Goal: Navigation & Orientation: Find specific page/section

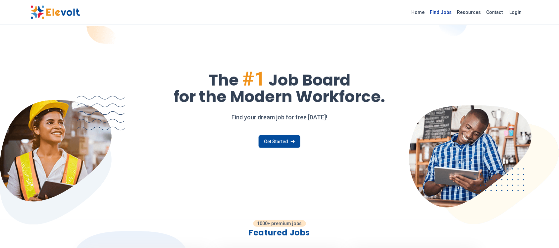
click at [443, 13] on link "Find Jobs" at bounding box center [441, 12] width 27 height 11
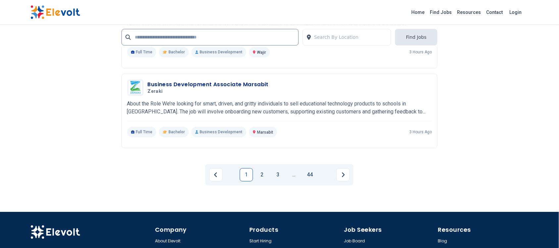
scroll to position [1325, 0]
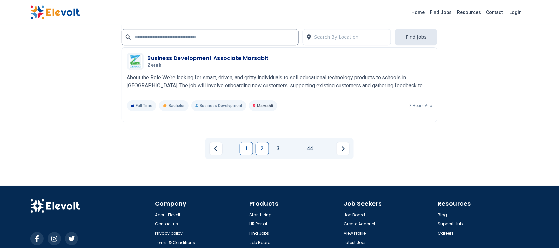
click at [265, 147] on link "2" at bounding box center [262, 148] width 13 height 13
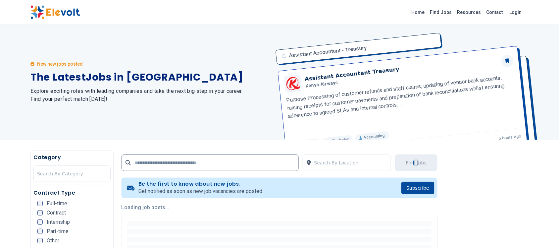
scroll to position [0, 0]
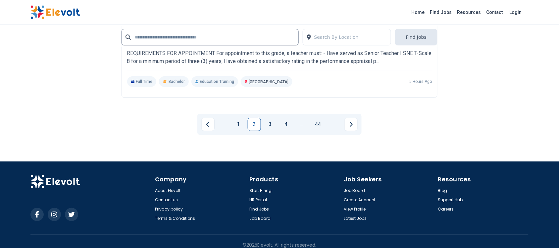
scroll to position [1412, 0]
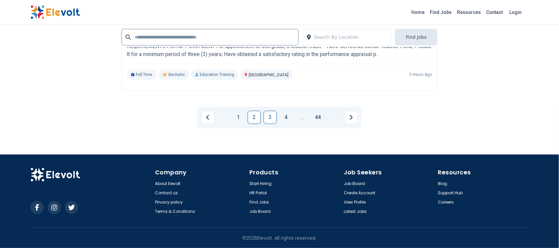
click at [274, 117] on link "3" at bounding box center [270, 117] width 13 height 13
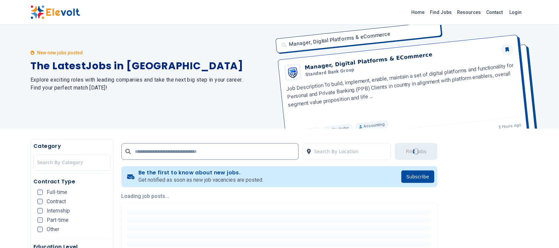
scroll to position [0, 0]
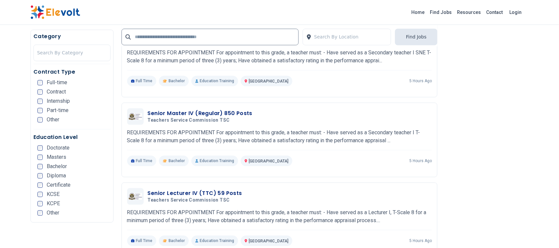
scroll to position [414, 0]
